Goal: Find contact information: Find contact information

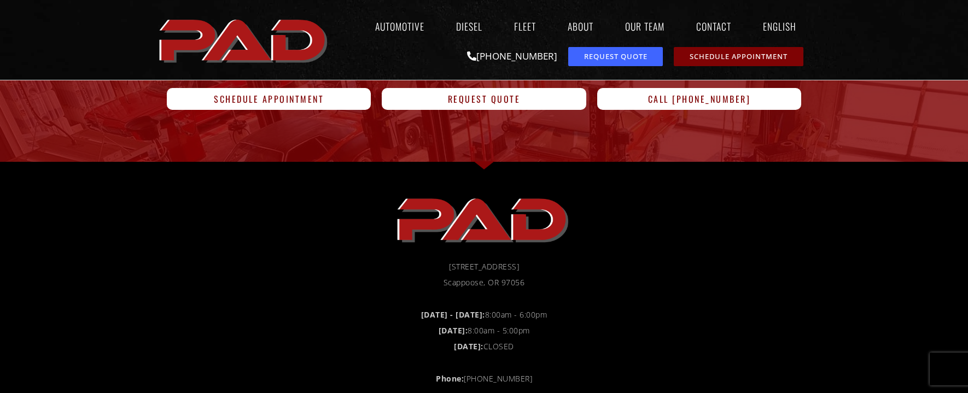
scroll to position [1259, 0]
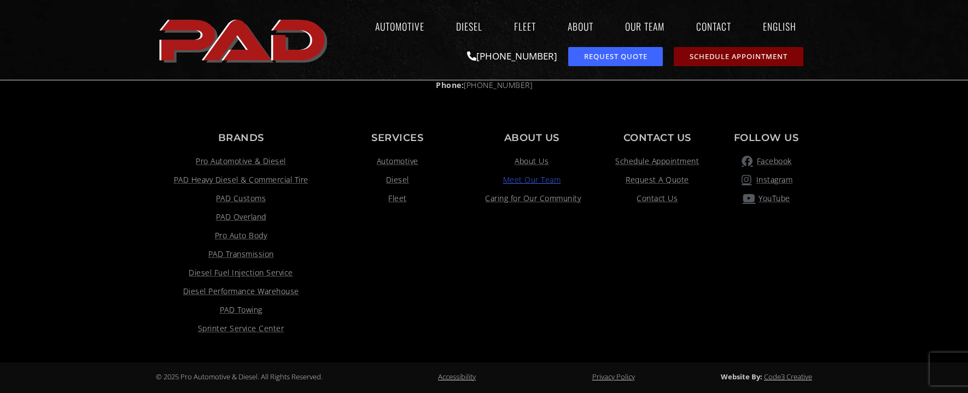
click at [556, 179] on span "Meet Our Team" at bounding box center [532, 179] width 58 height 13
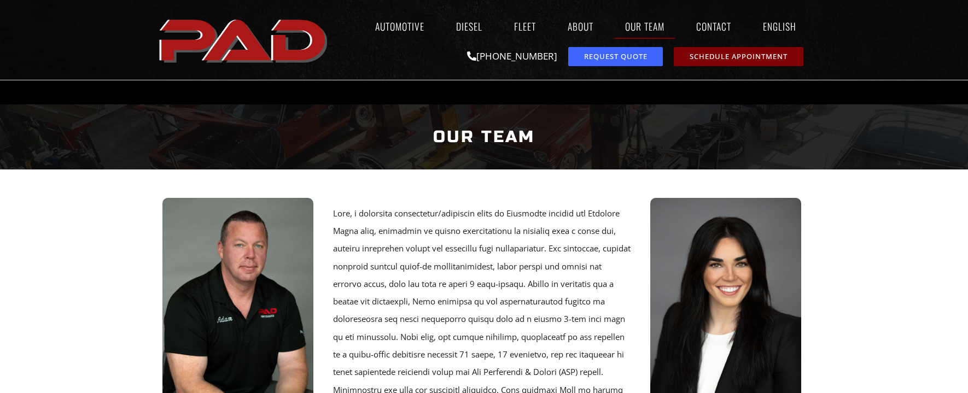
scroll to position [282, 0]
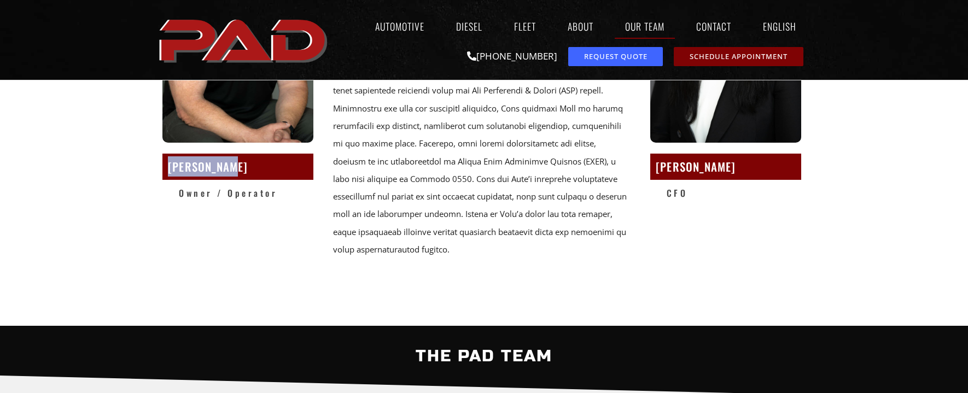
drag, startPoint x: 231, startPoint y: 167, endPoint x: 169, endPoint y: 167, distance: 62.4
click at [169, 167] on h2 "[PERSON_NAME]" at bounding box center [238, 166] width 140 height 20
copy h2 "Adam Ofstad"
click at [231, 159] on h2 "Adam Ofstad" at bounding box center [238, 166] width 140 height 20
drag, startPoint x: 236, startPoint y: 167, endPoint x: 200, endPoint y: 170, distance: 36.2
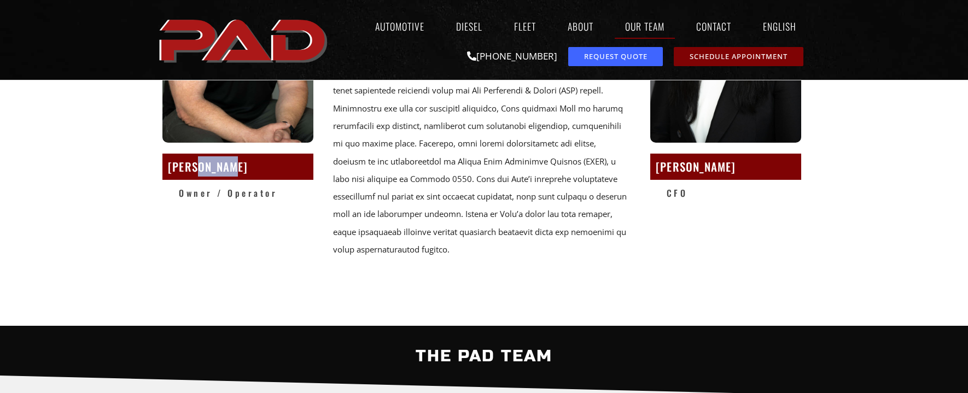
click at [200, 170] on h2 "Adam Ofstad" at bounding box center [238, 166] width 140 height 20
copy h2 "Ofstad"
click at [130, 169] on section "Adam Ofstad Owner / Operator Lily Ofstad CFO" at bounding box center [484, 107] width 968 height 438
drag, startPoint x: 168, startPoint y: 164, endPoint x: 237, endPoint y: 173, distance: 69.5
click at [237, 173] on h2 "[PERSON_NAME]" at bounding box center [238, 166] width 140 height 20
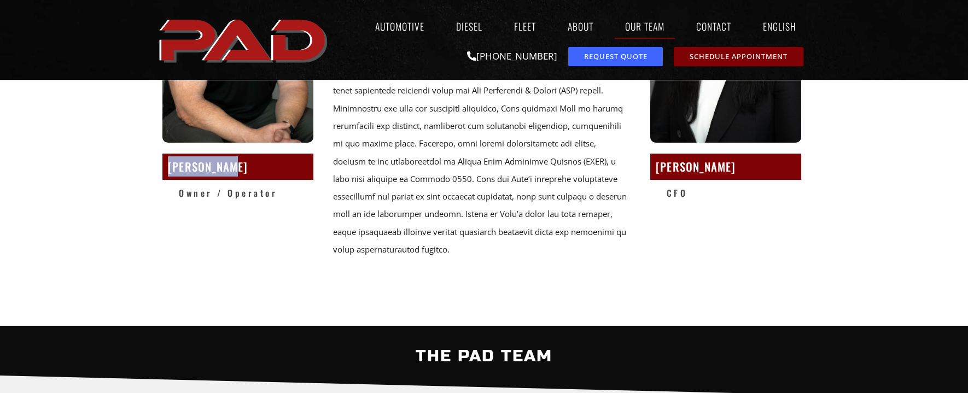
copy h2 "[PERSON_NAME]"
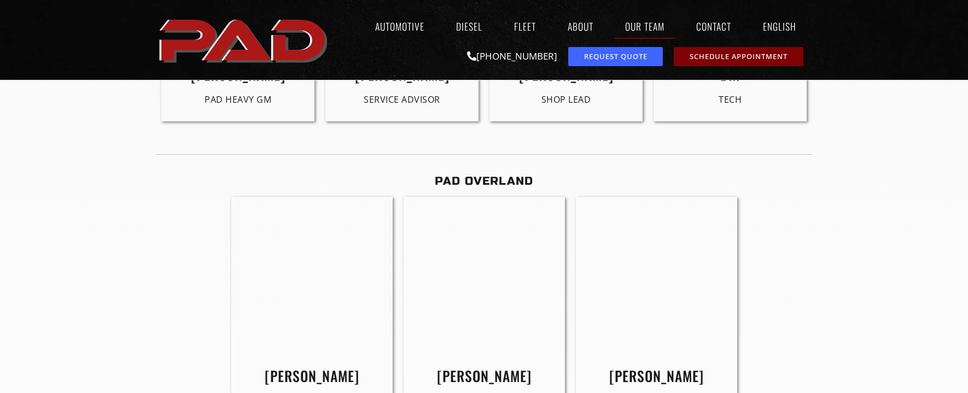
scroll to position [2107, 0]
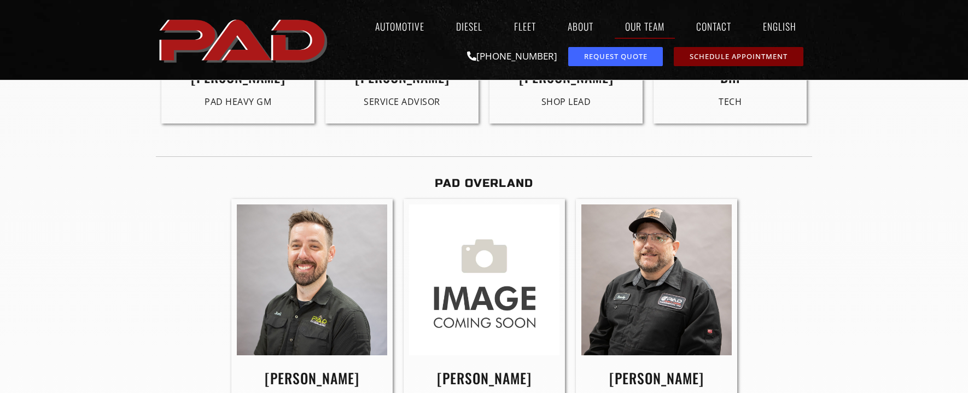
click at [506, 173] on h2 "PAD OVERLAND" at bounding box center [484, 183] width 657 height 20
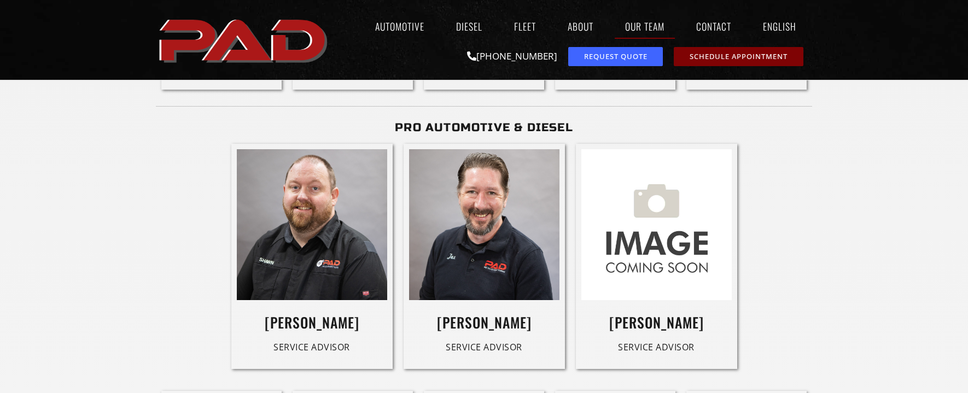
scroll to position [0, 0]
